Goal: Information Seeking & Learning: Learn about a topic

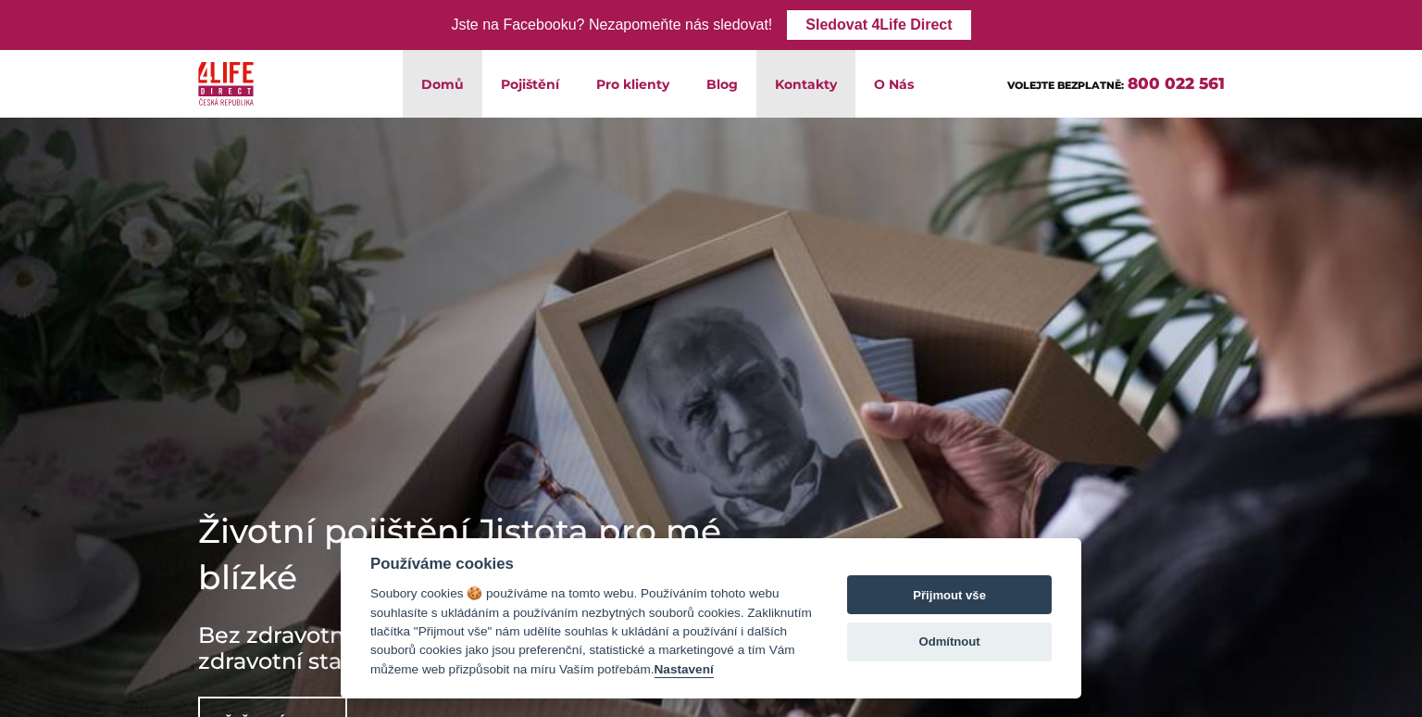
click at [820, 82] on link "Kontakty" at bounding box center [806, 84] width 99 height 68
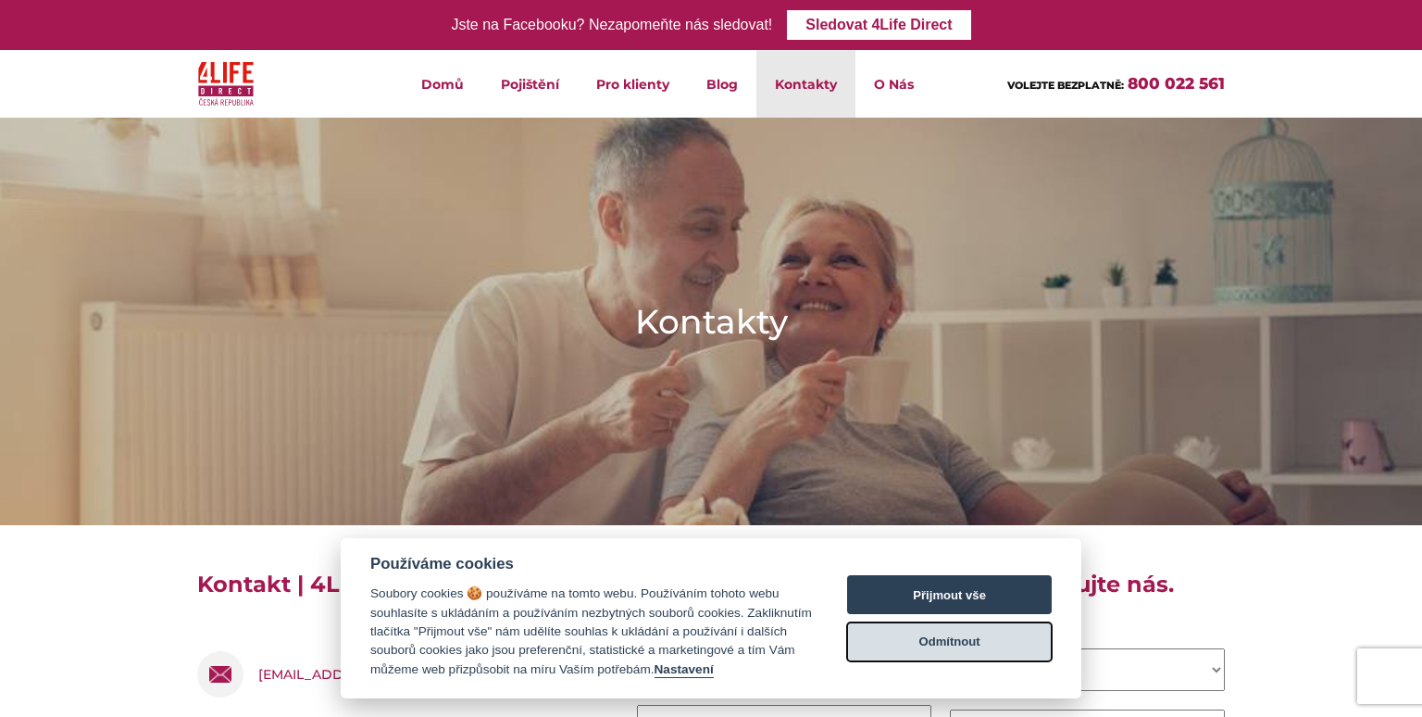
click at [945, 644] on button "Odmítnout" at bounding box center [949, 641] width 205 height 39
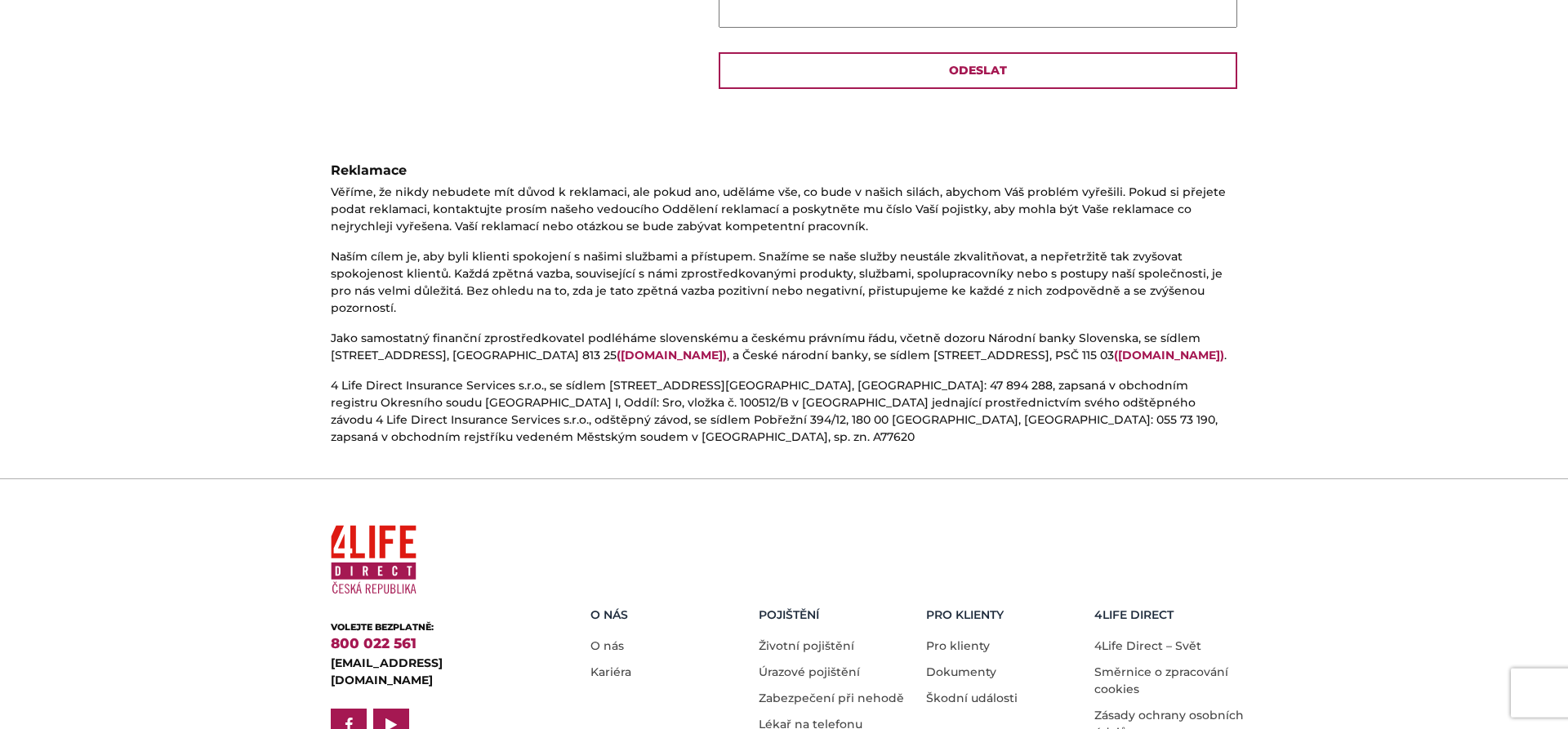
scroll to position [852, 0]
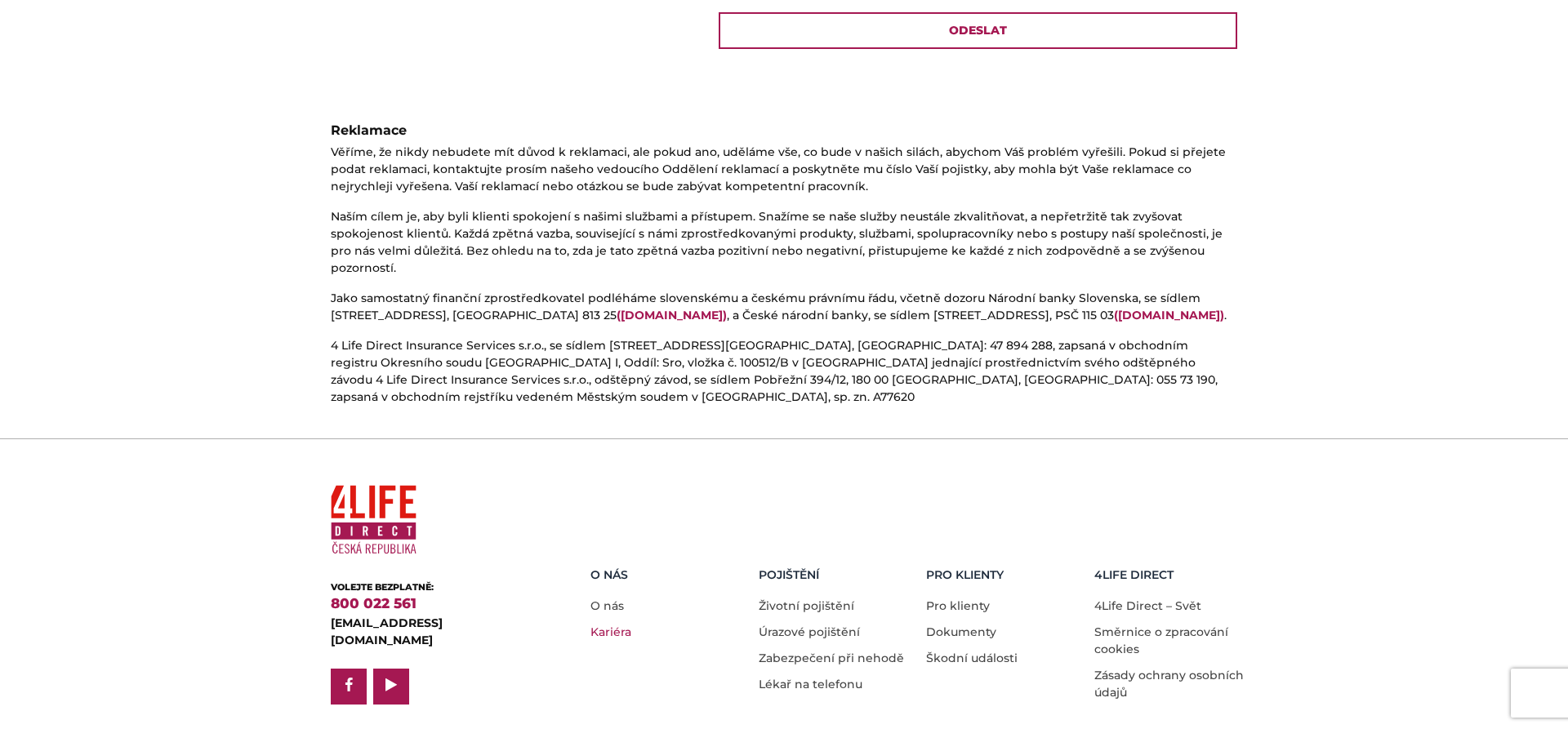
click at [605, 624] on link "Kariéra" at bounding box center [611, 631] width 41 height 15
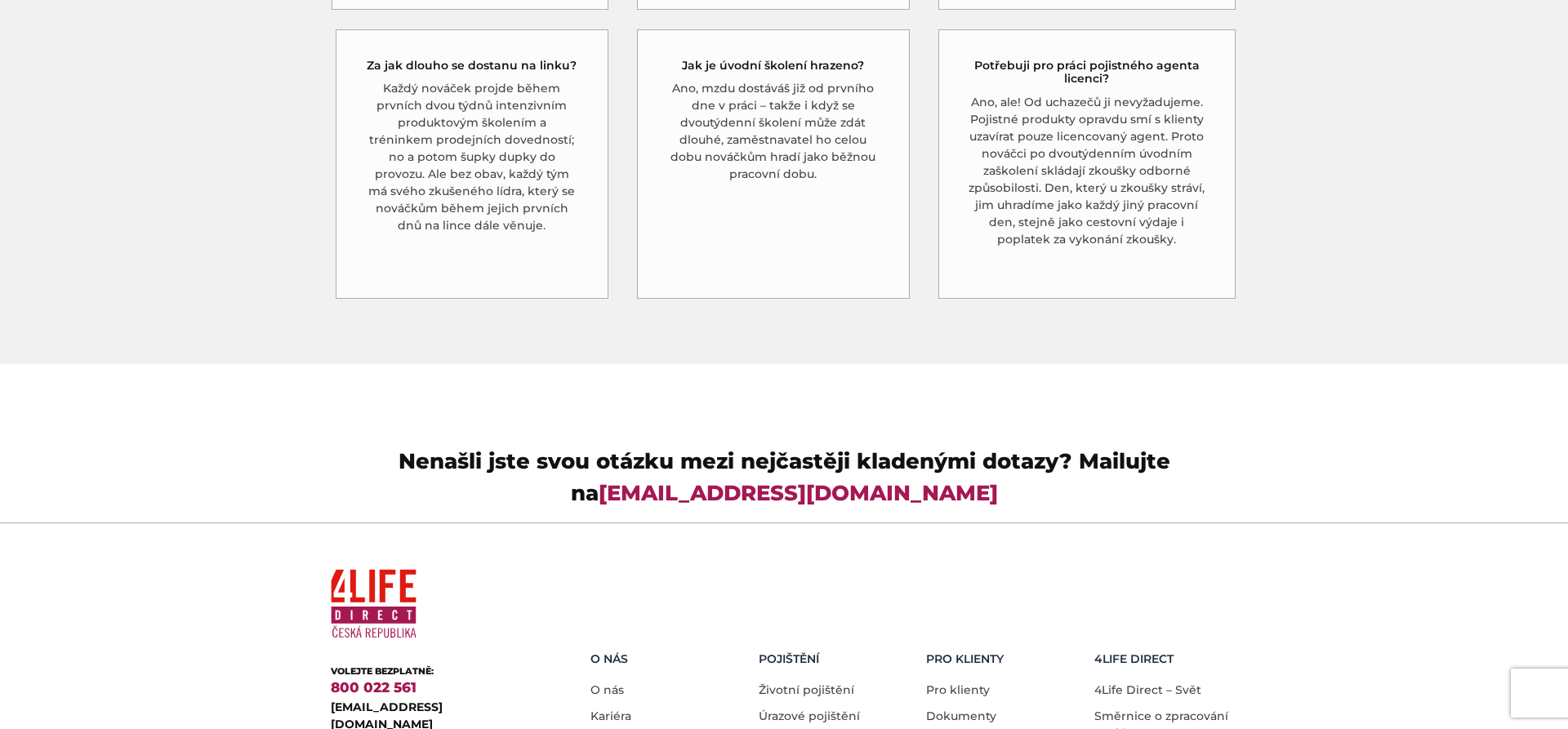
scroll to position [4682, 0]
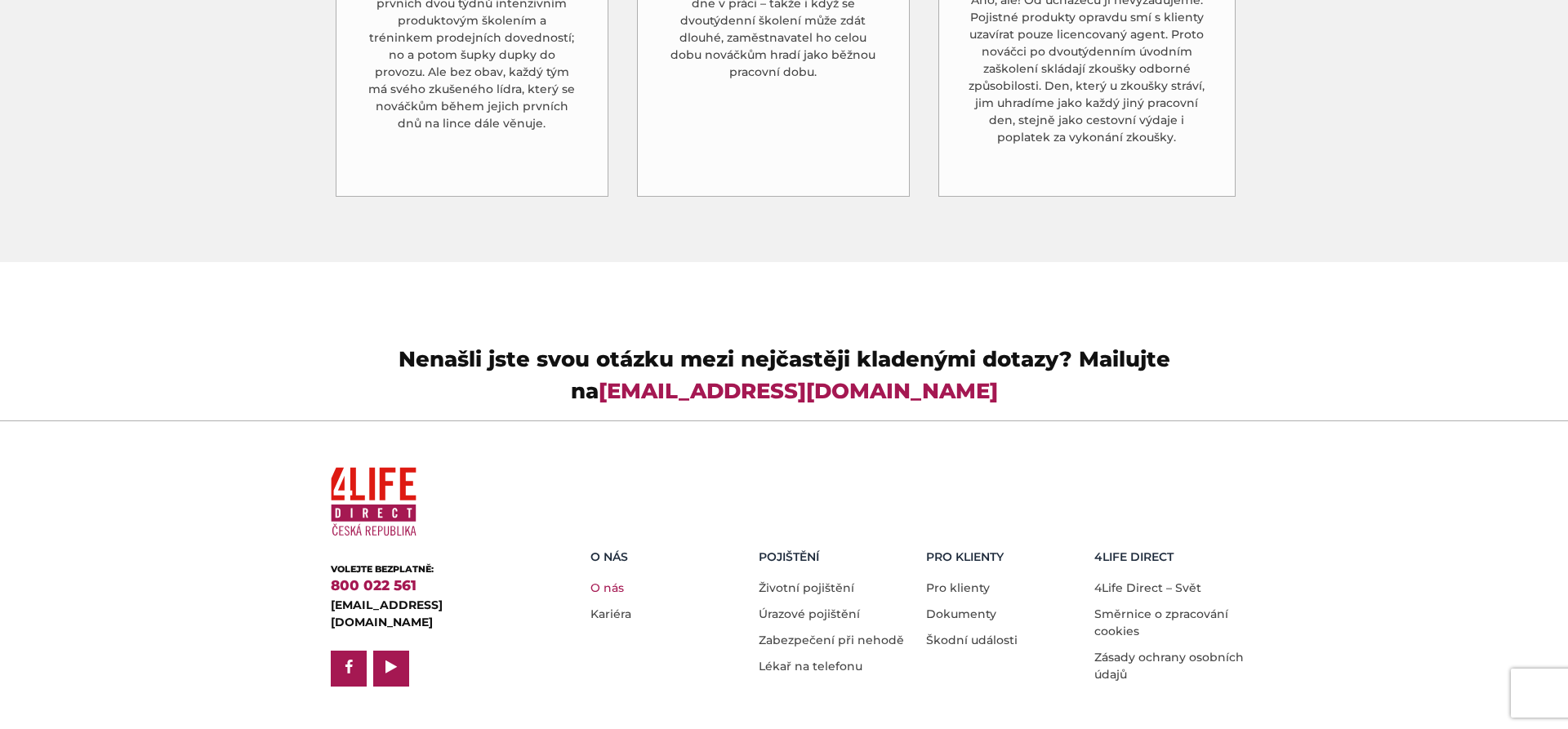
click at [608, 580] on link "O nás" at bounding box center [608, 587] width 34 height 15
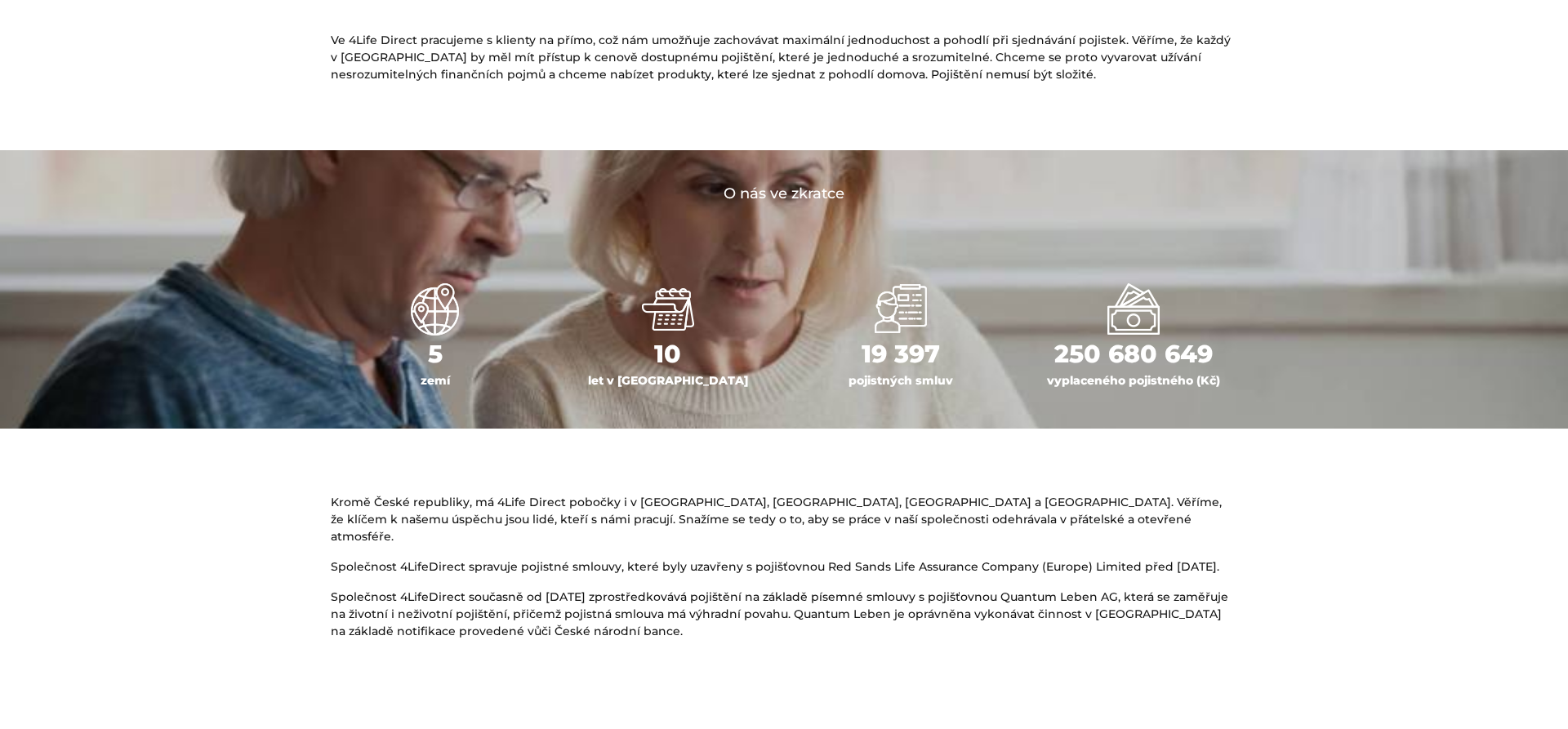
scroll to position [920, 0]
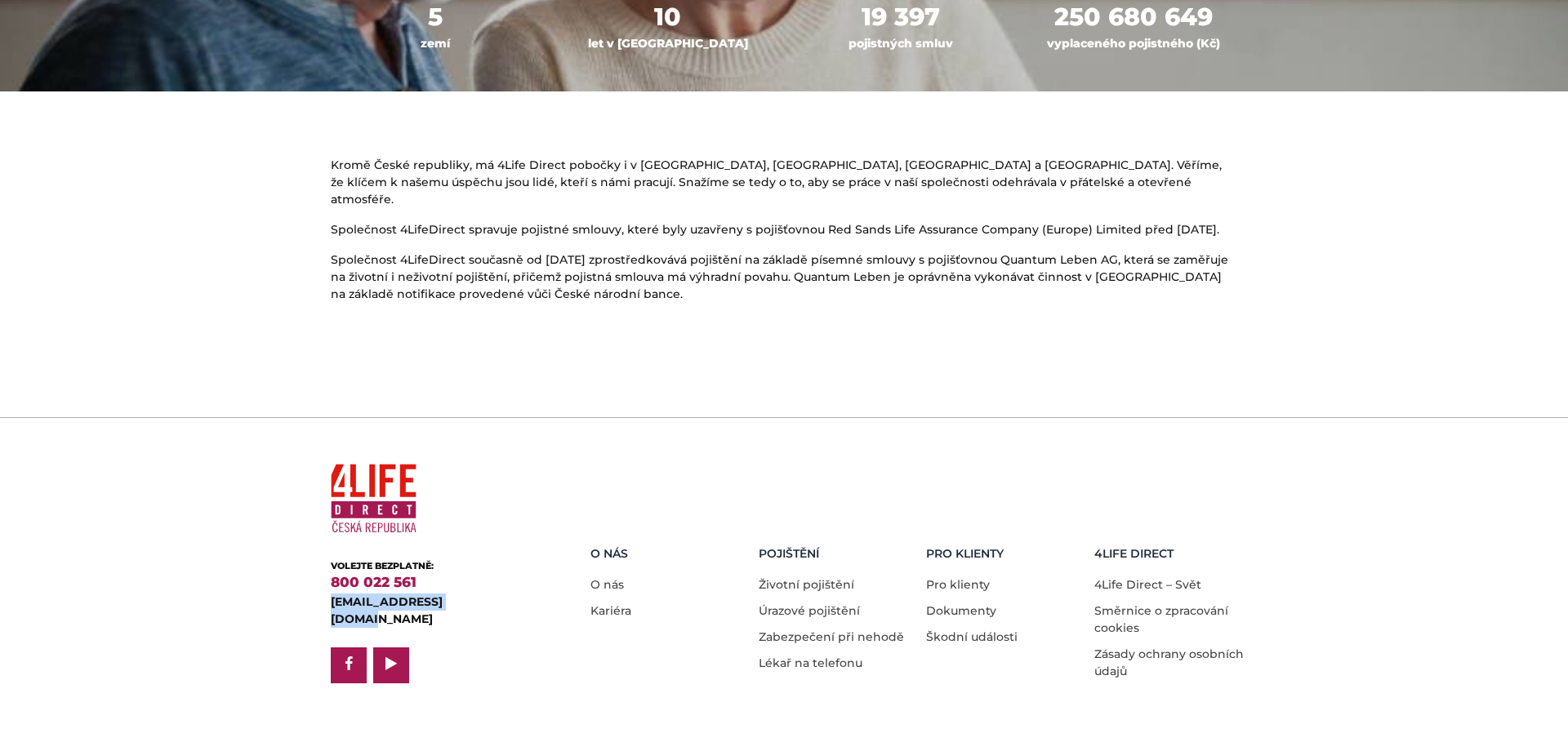
drag, startPoint x: 293, startPoint y: 588, endPoint x: 466, endPoint y: 586, distance: 173.0
click at [466, 586] on footer "VOLEJTE BEZPLATNĚ: 800 022 561 klient@4lifedirect.cz facebook play O nás O nás …" at bounding box center [784, 590] width 1568 height 346
click at [619, 577] on link "O nás" at bounding box center [608, 584] width 34 height 15
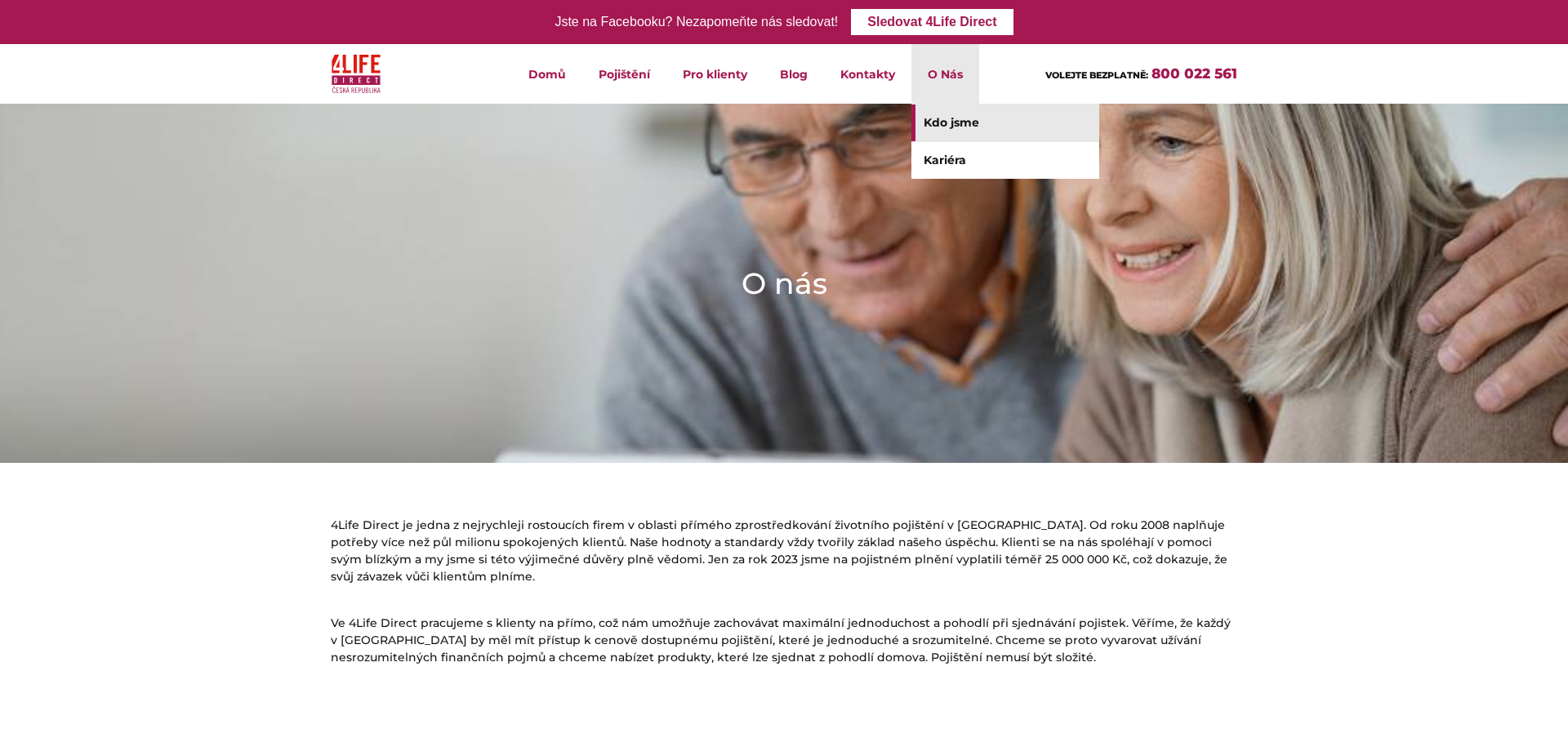
click at [952, 119] on link "Kdo jsme" at bounding box center [1004, 123] width 188 height 37
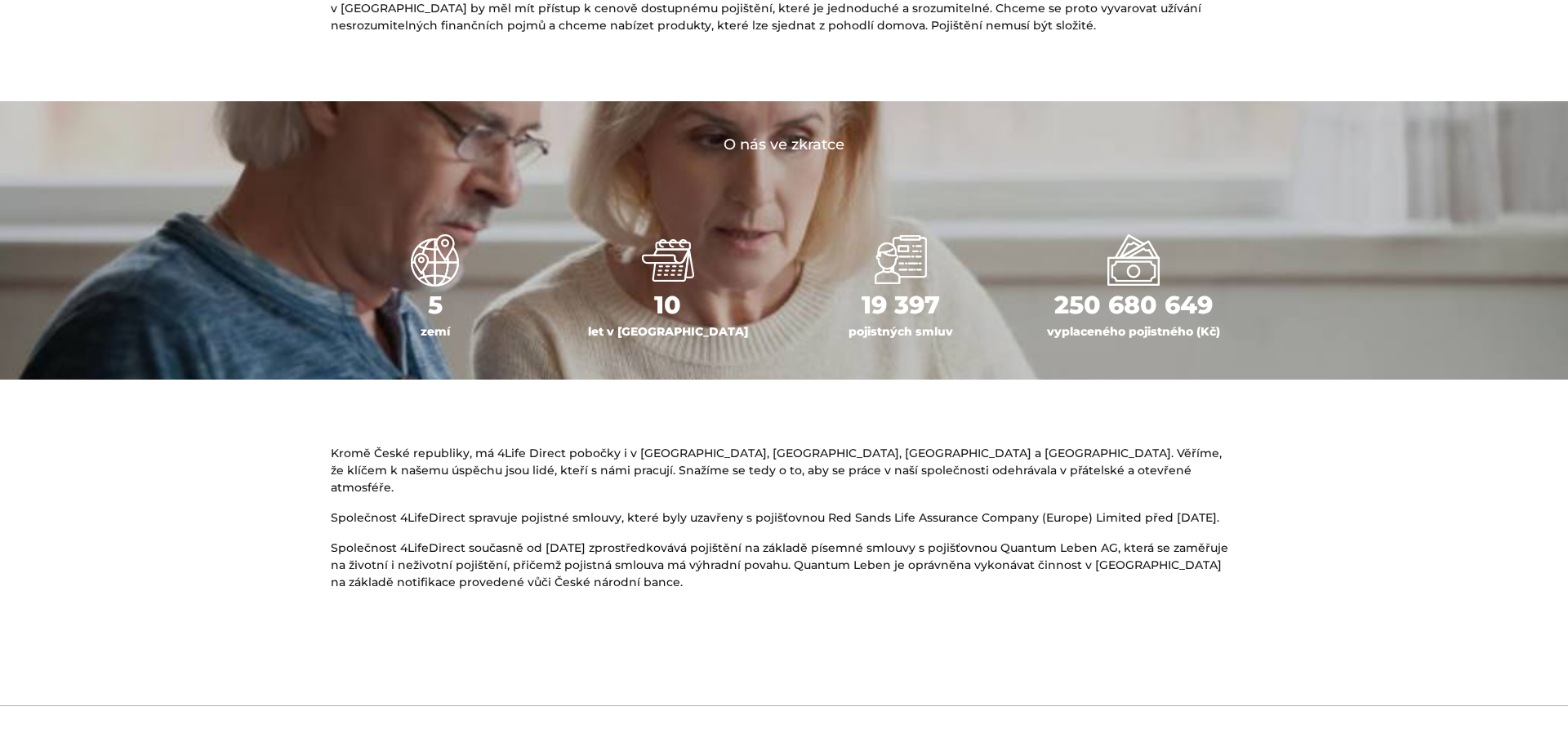
scroll to position [920, 0]
